Goal: Navigation & Orientation: Find specific page/section

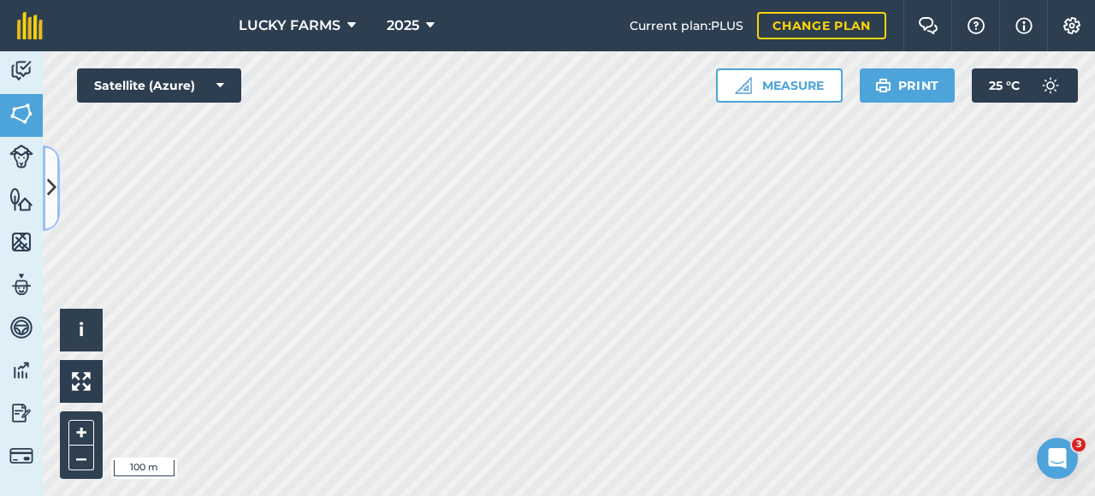
click at [51, 201] on icon at bounding box center [51, 188] width 9 height 30
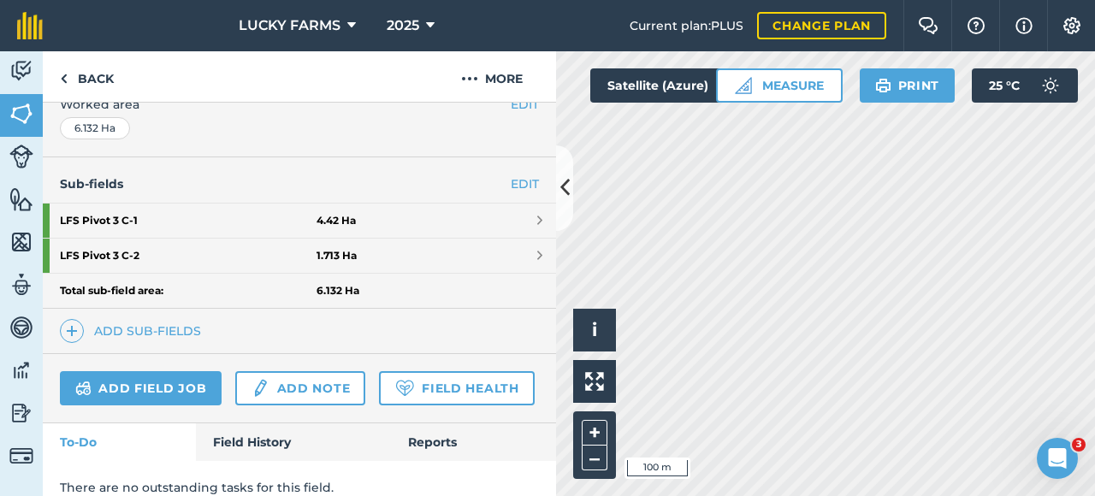
scroll to position [429, 0]
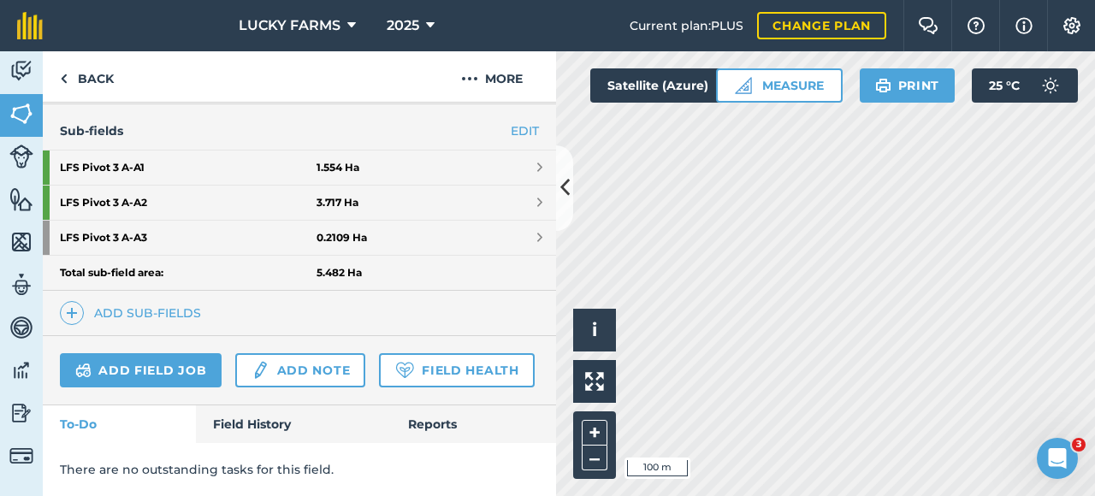
scroll to position [351, 0]
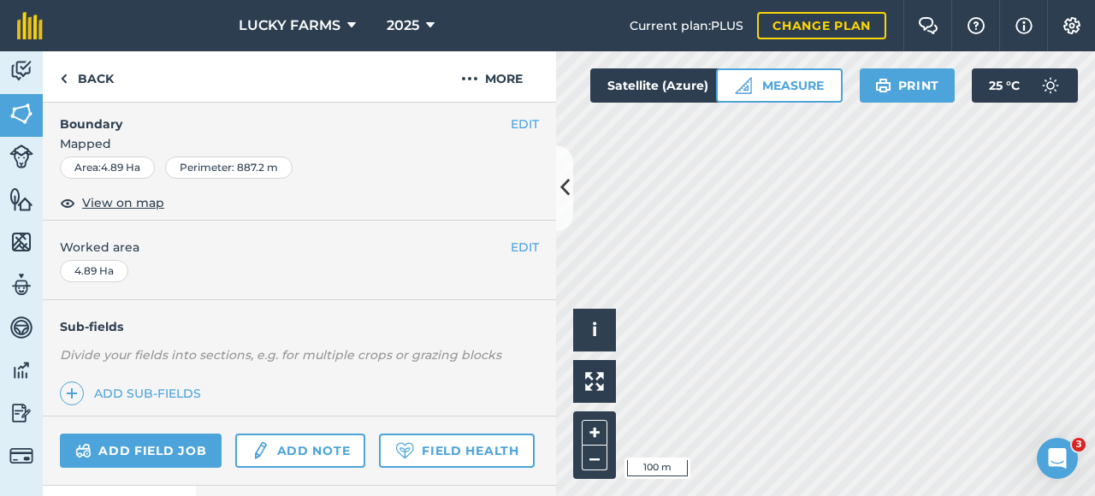
scroll to position [180, 0]
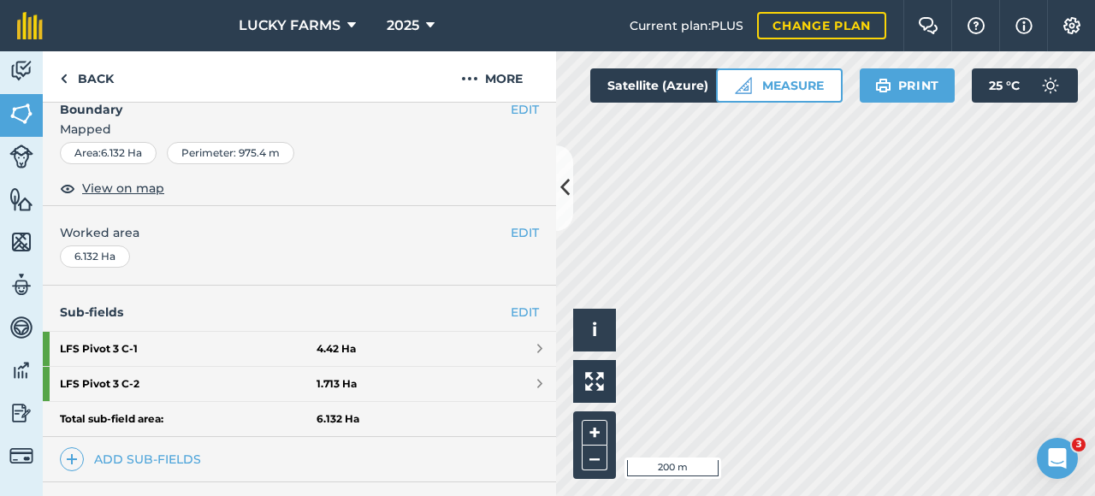
scroll to position [265, 0]
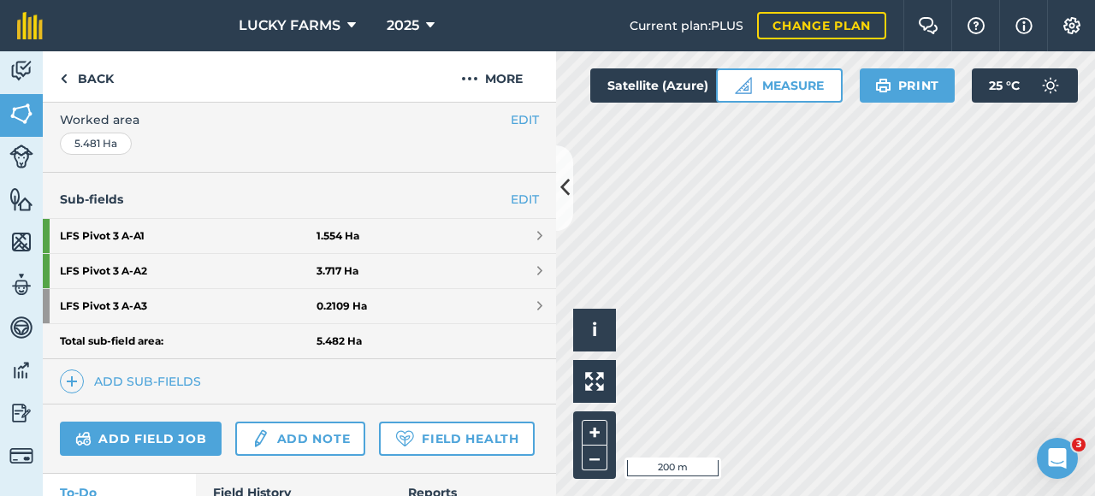
scroll to position [436, 0]
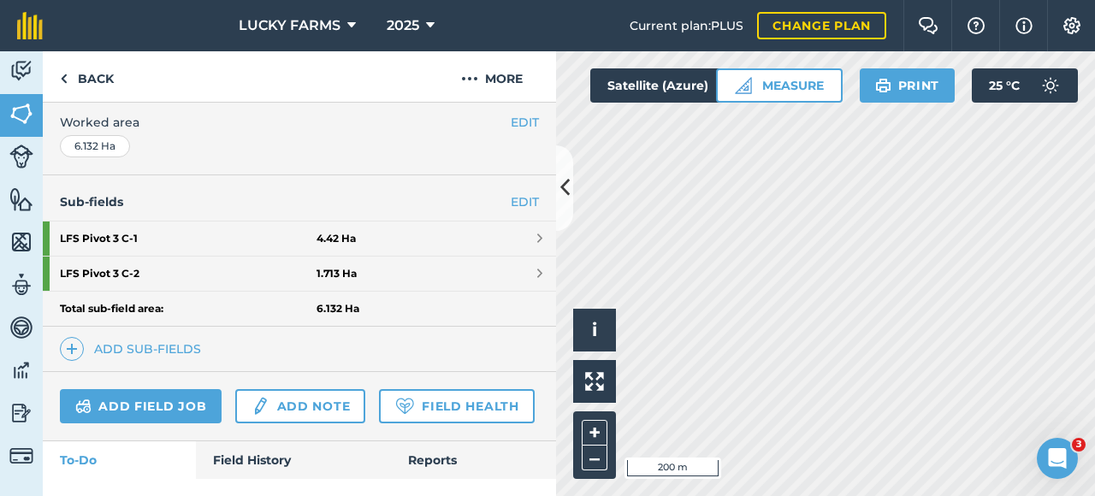
scroll to position [344, 0]
